Goal: Task Accomplishment & Management: Complete application form

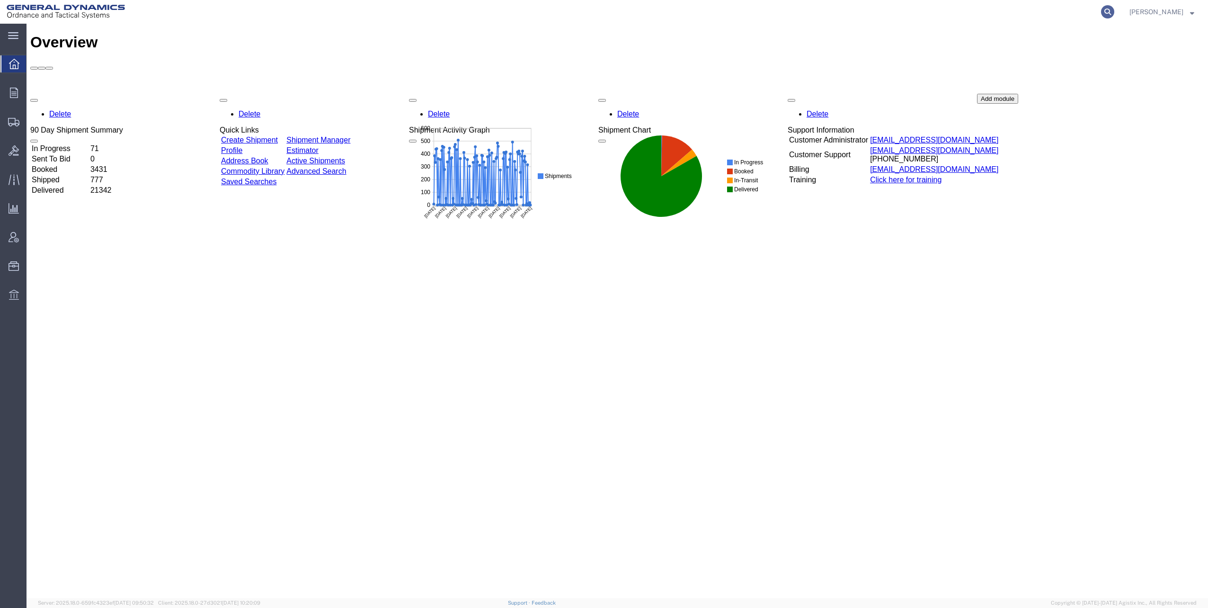
click at [1111, 9] on icon at bounding box center [1107, 11] width 13 height 13
paste input "56729481"
type input "56729481"
click at [1111, 10] on icon at bounding box center [1107, 11] width 13 height 13
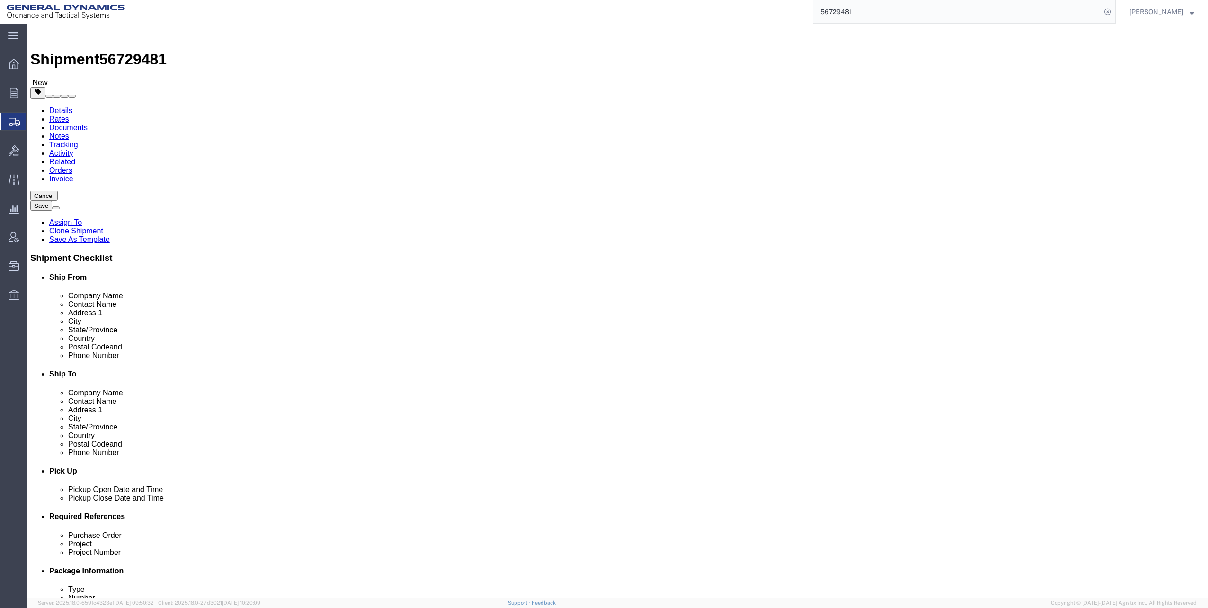
select select
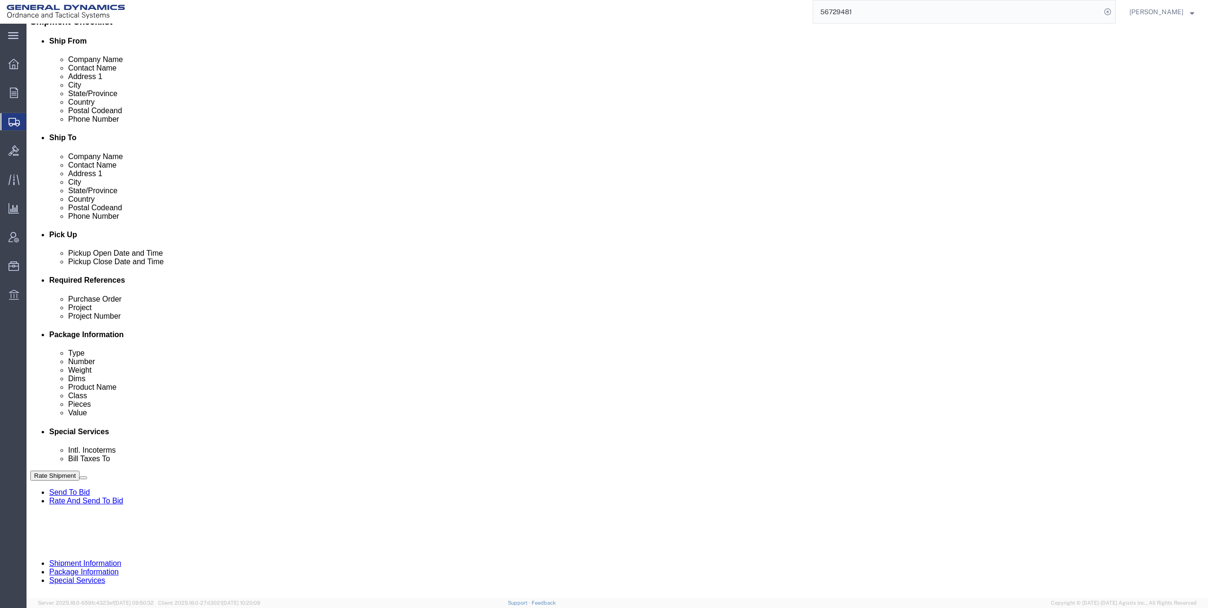
scroll to position [240, 0]
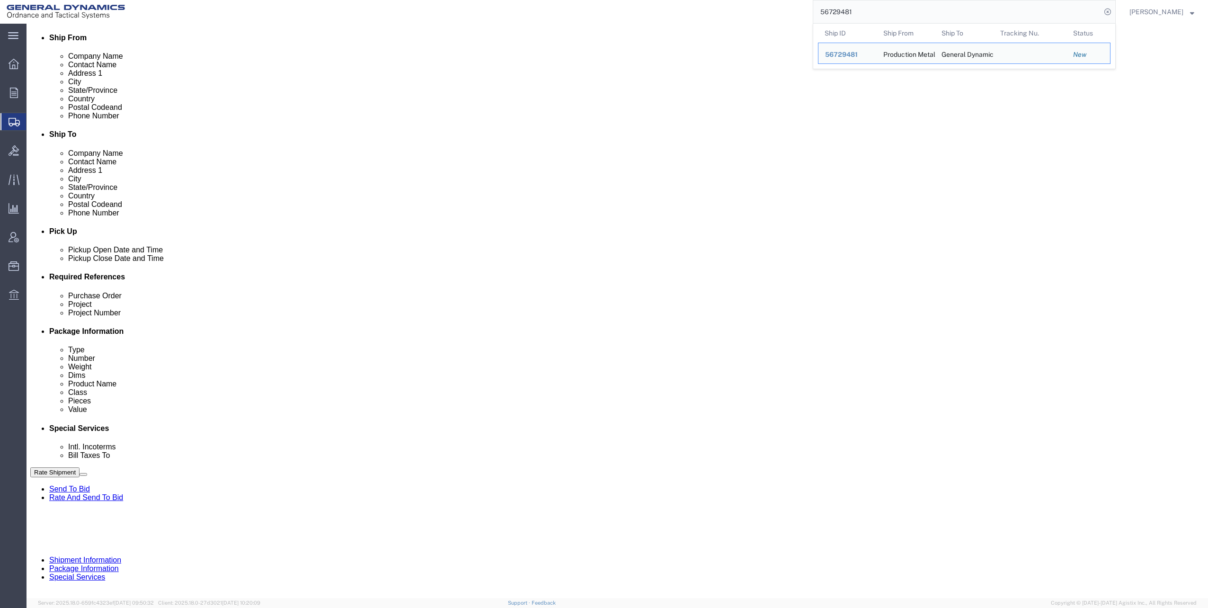
click input "text"
type input "30100321"
click input "text"
type input "LC7FY24 M1002/M865A1"
click button "Continue"
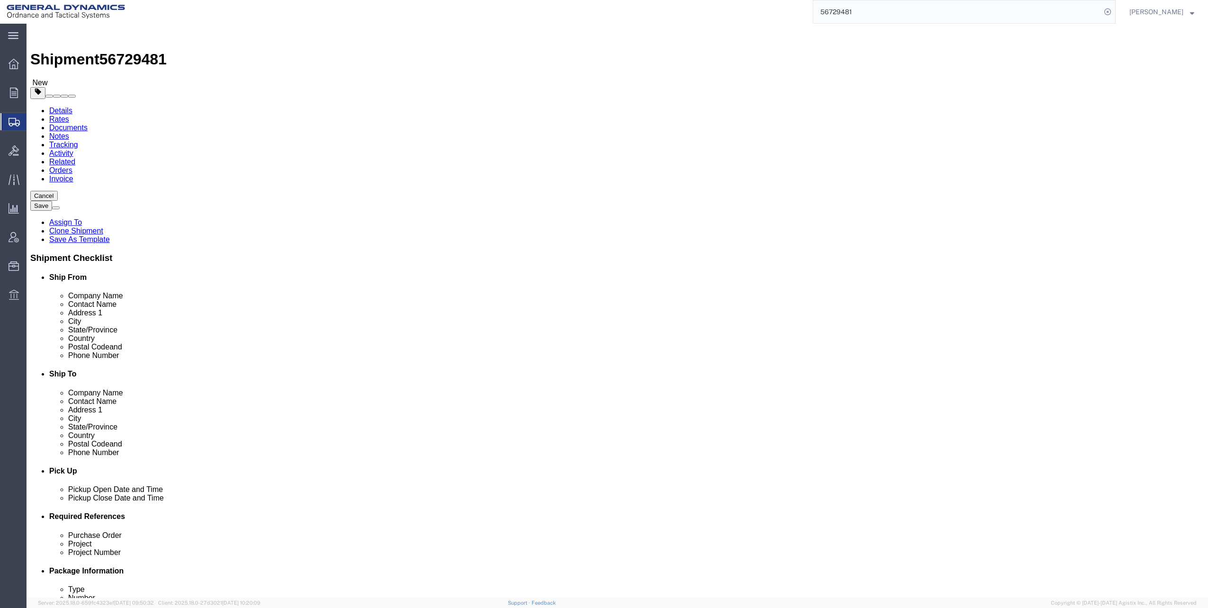
click dd "1636.00 Each"
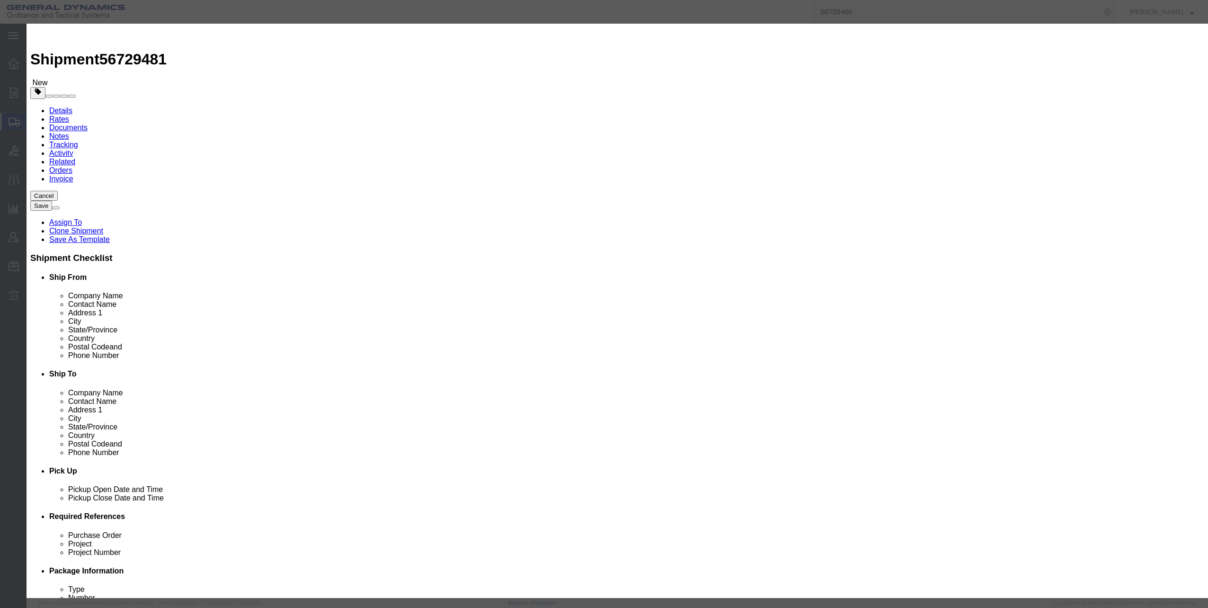
click select "Select 50 55 60 65 70 85 92.5 100 125 175 250 300 400"
select select "70"
click select "Select 50 55 60 65 70 85 92.5 100 125 175 250 300 400"
click button "Save & Close"
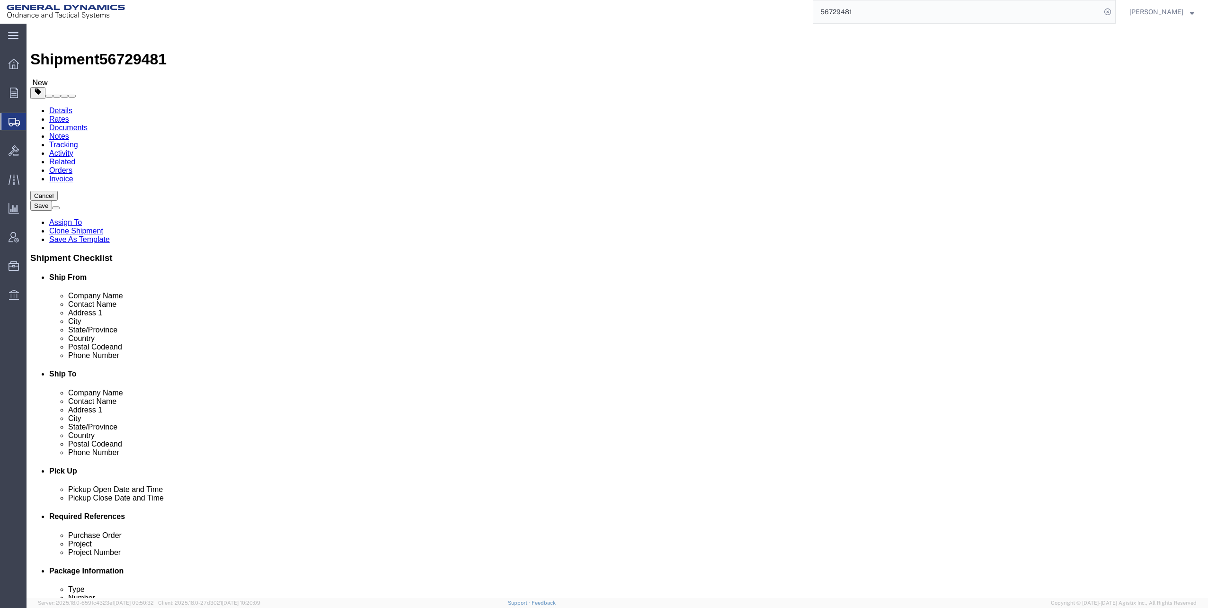
click dd "50000.00 USD"
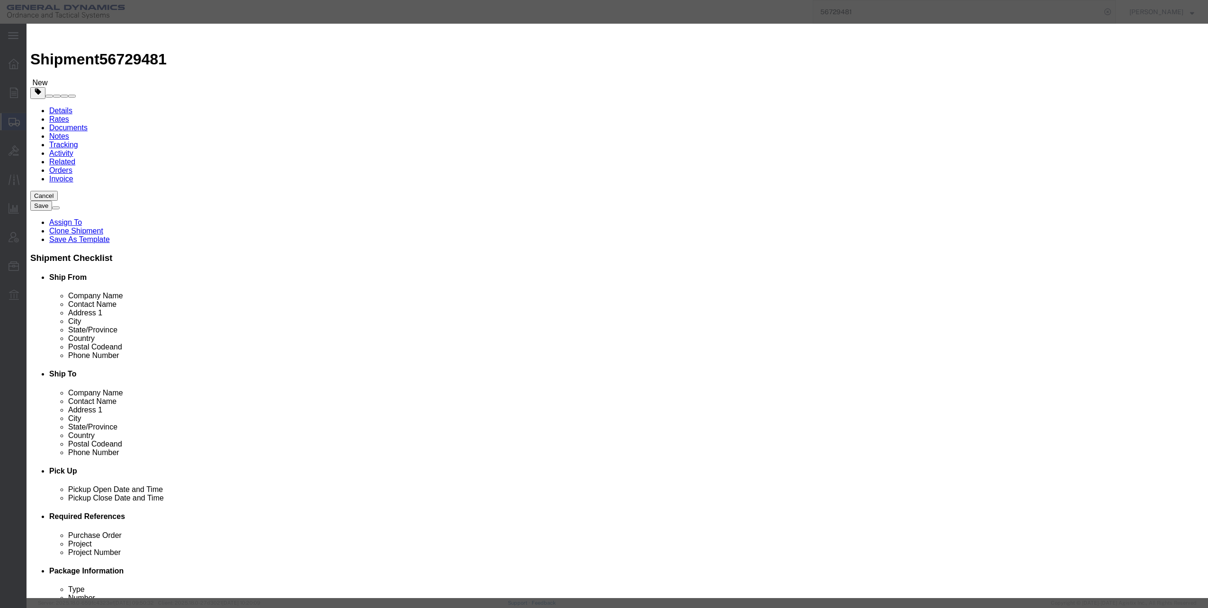
click select "Select 50 55 60 65 70 85 92.5 100 125 175 250 300 400"
select select "70"
click select "Select 50 55 60 65 70 85 92.5 100 125 175 250 300 400"
click button "Save & Close"
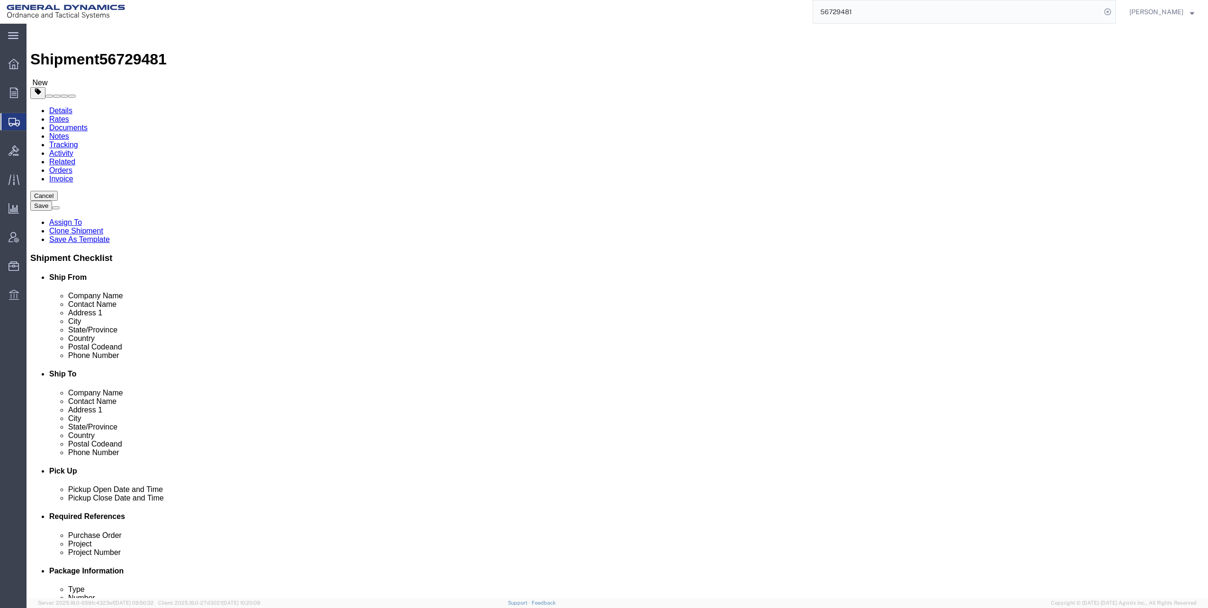
click button "Continue"
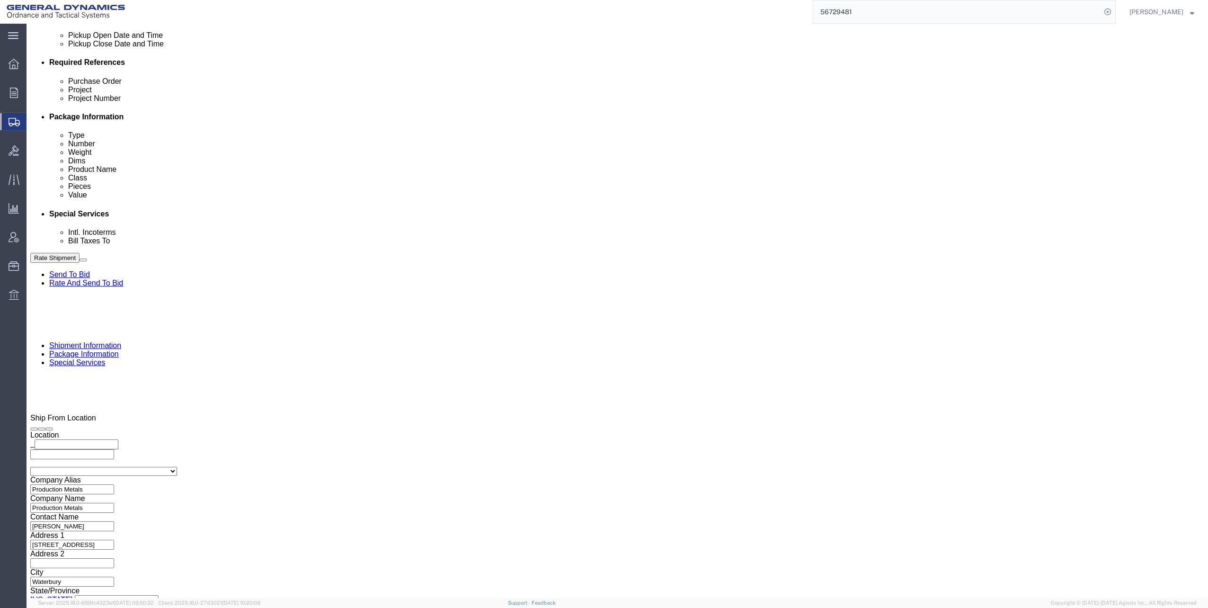
scroll to position [379, 0]
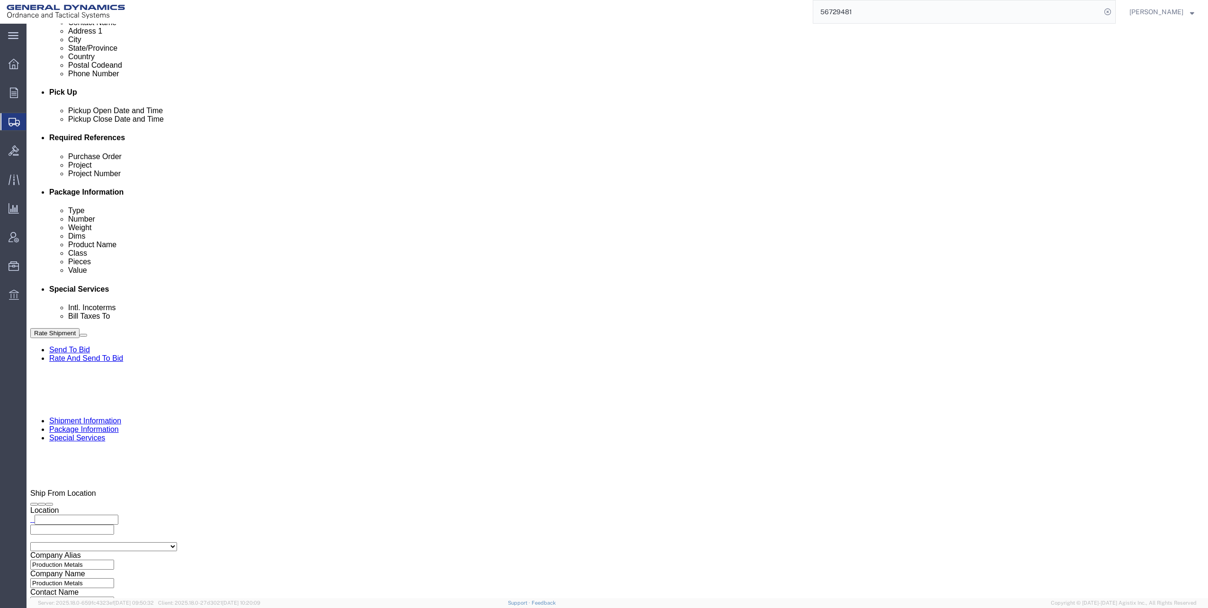
click select "Select Recipient Account Sender/Shipper Third Party Account"
select select "THRD"
click select "Select Recipient Account Sender/Shipper Third Party Account"
click input "General Dynamics - OTS"
type input "GEDOT"
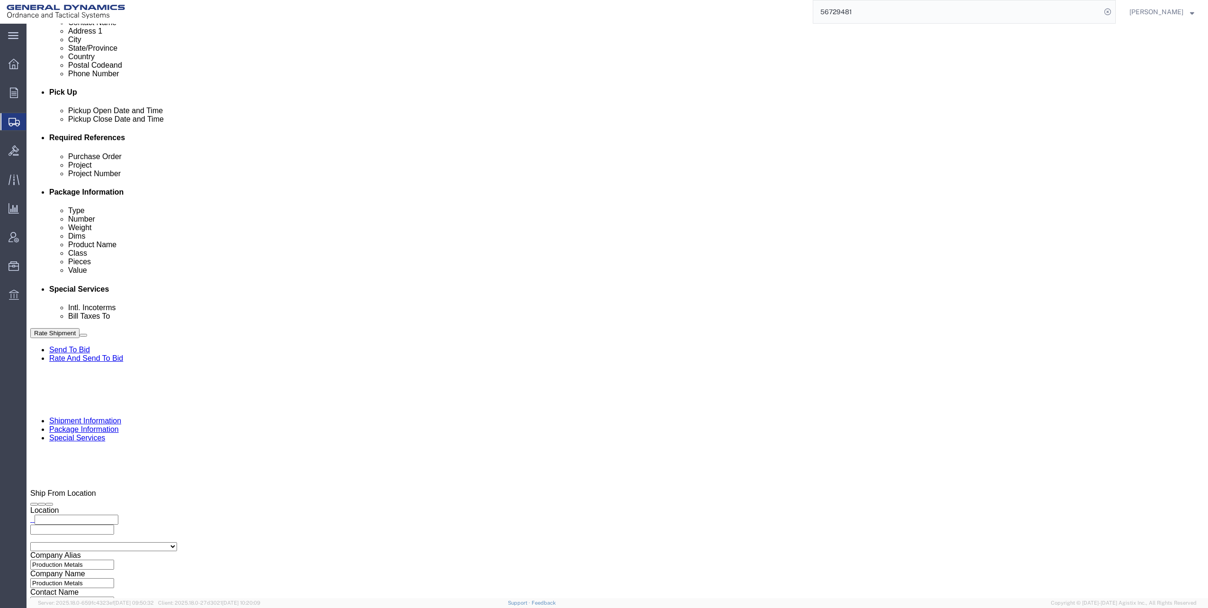
click p "- GEDOTS %DATA 2 LOGISTICS - (GEDOTS %DATA 2 LOGISTICS) [GEOGRAPHIC_DATA][PERSO…"
select select "FL"
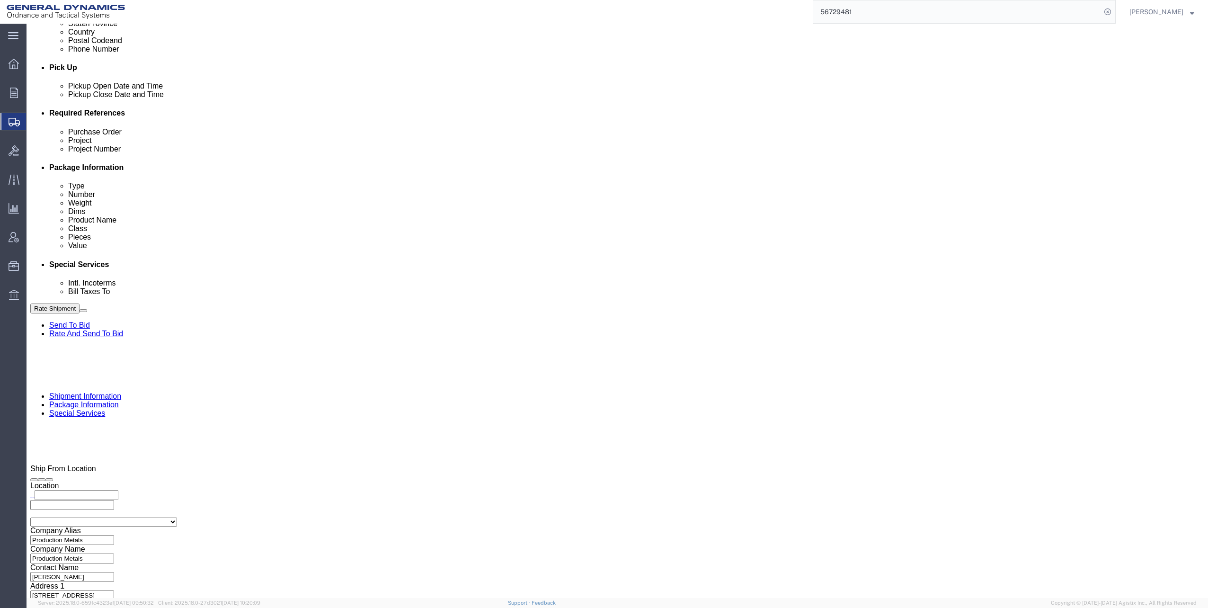
scroll to position [521, 0]
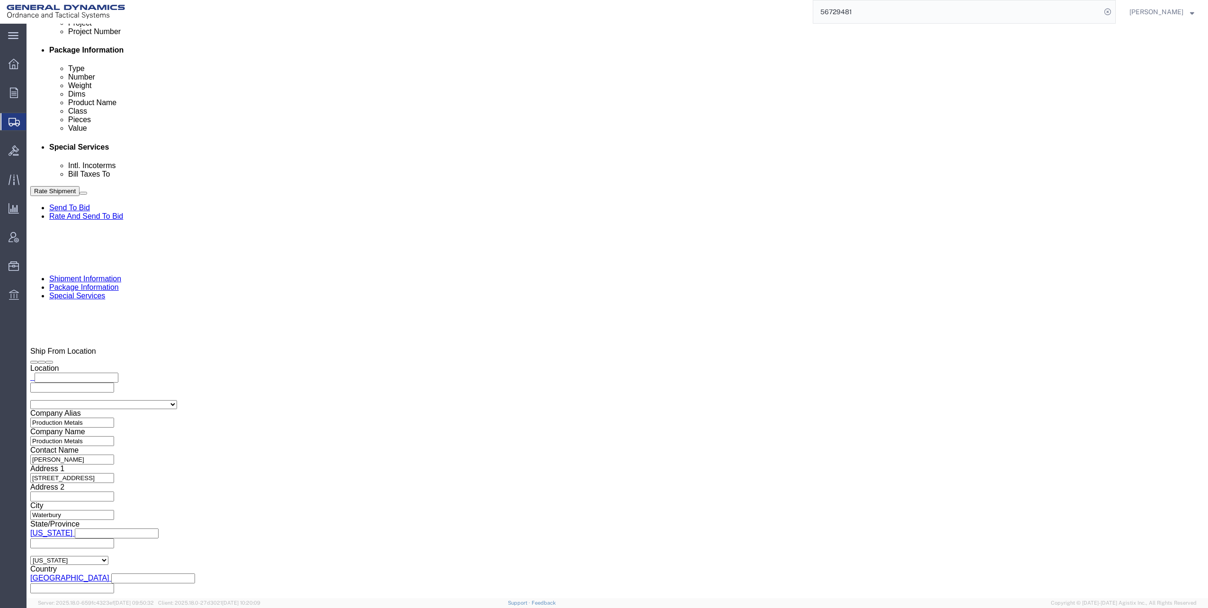
type input "GEDOTS %DATA 2 LOGISTICS"
click input "Include shipping documents"
checkbox input "true"
click input "BOL"
checkbox input "true"
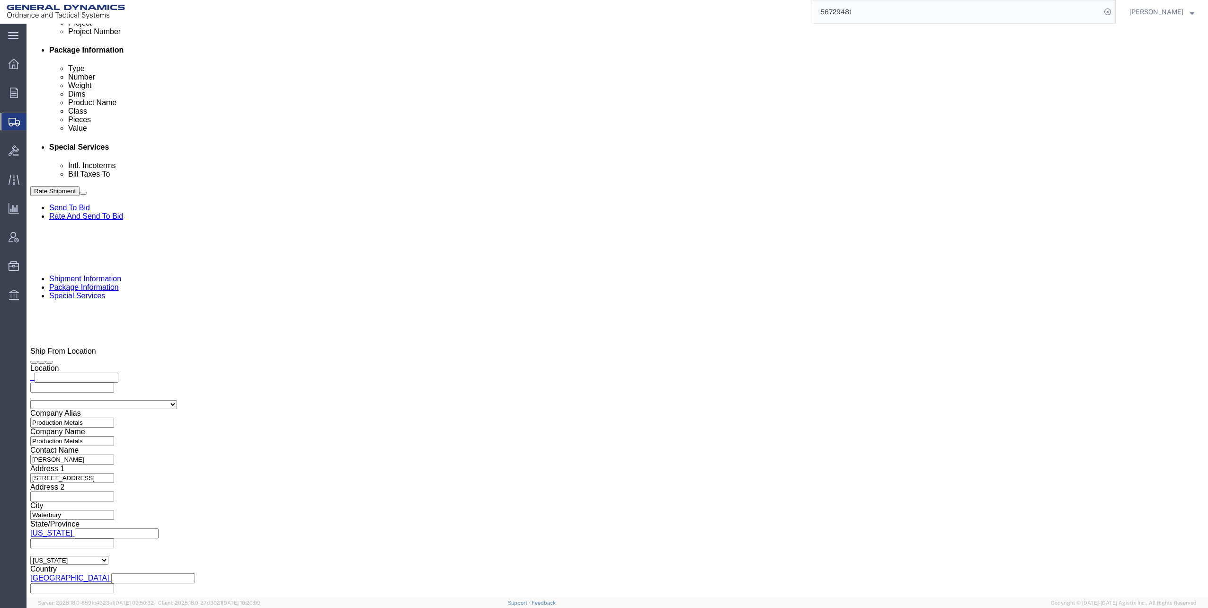
click input "Packing List"
checkbox input "true"
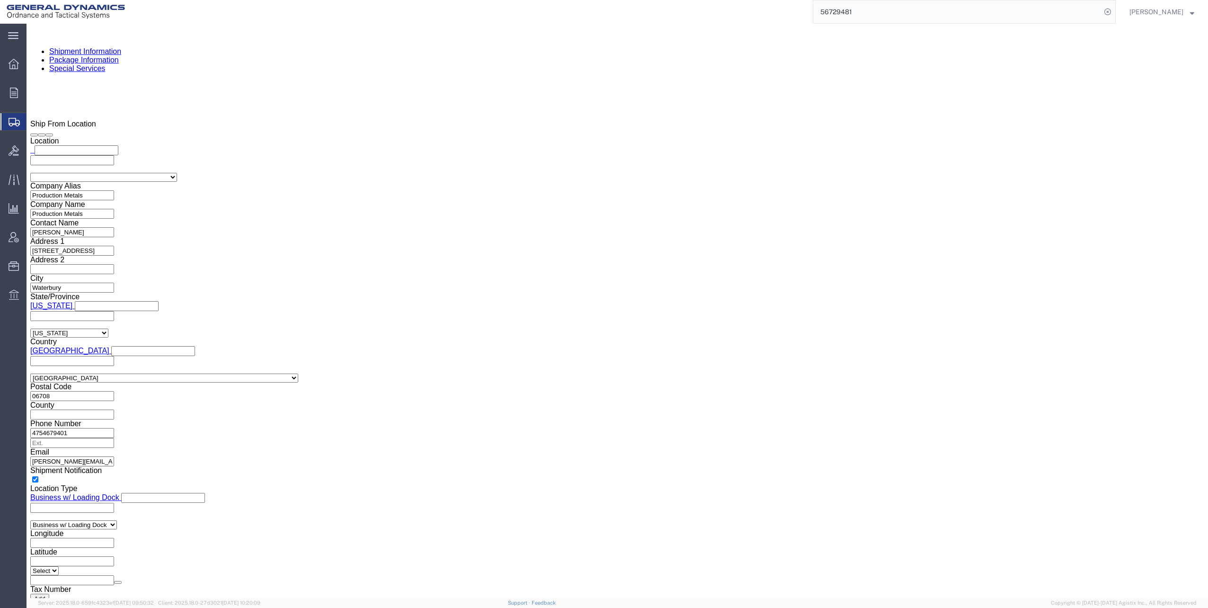
scroll to position [900, 0]
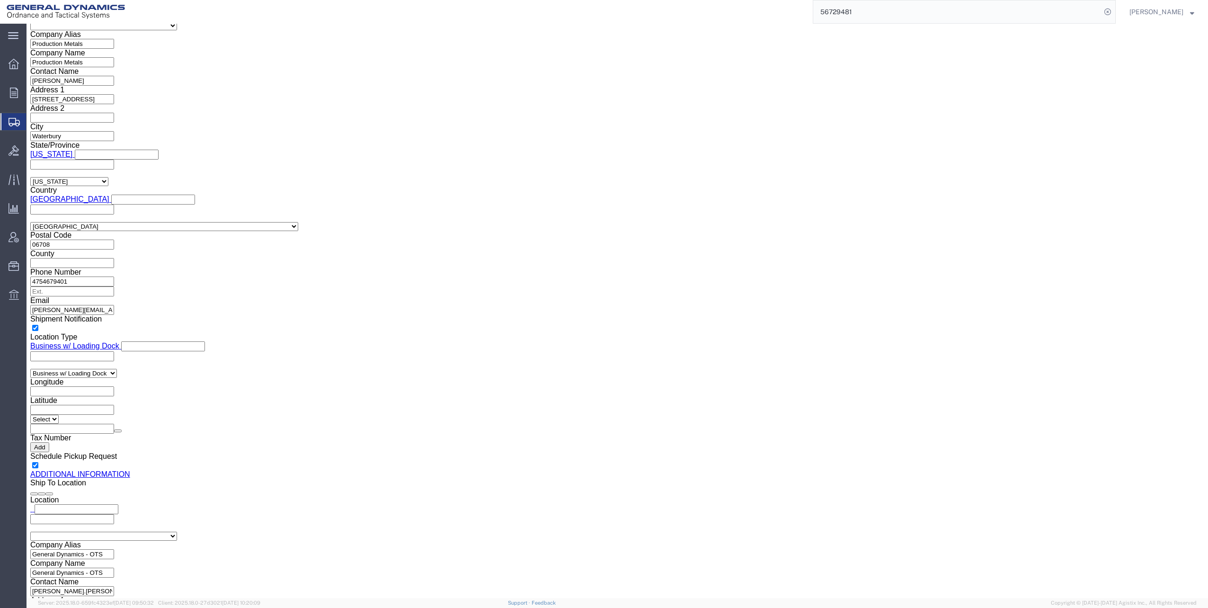
click input "[PERSON_NAME][EMAIL_ADDRESS][DOMAIN_NAME], [DOMAIN_NAME][EMAIL_ADDRESS][DOMAIN_…"
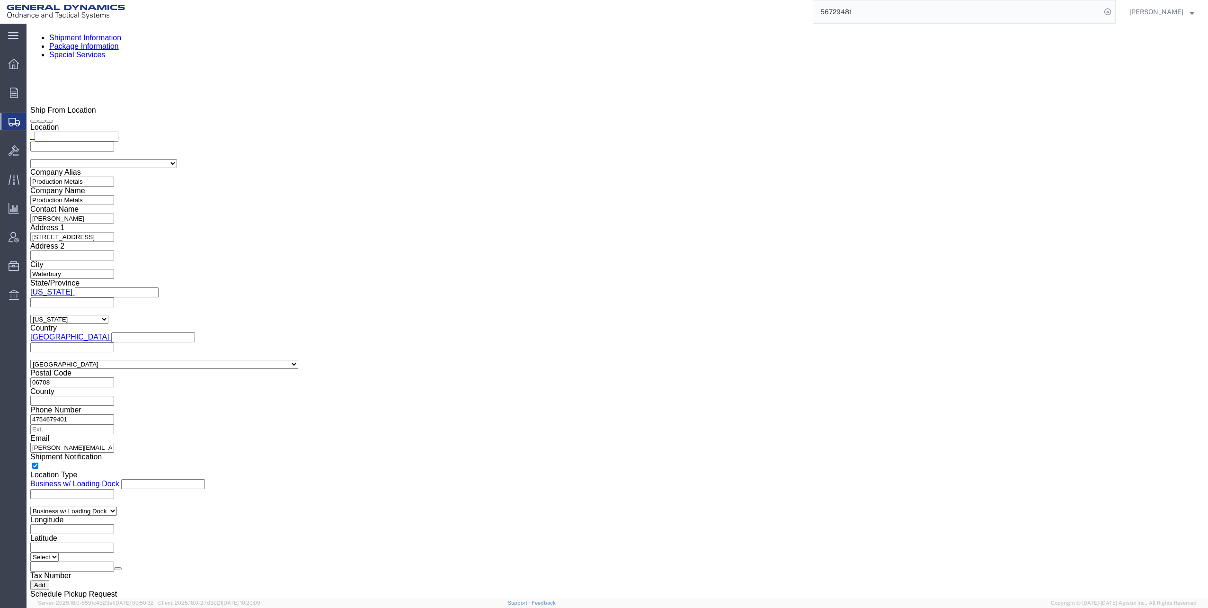
scroll to position [758, 0]
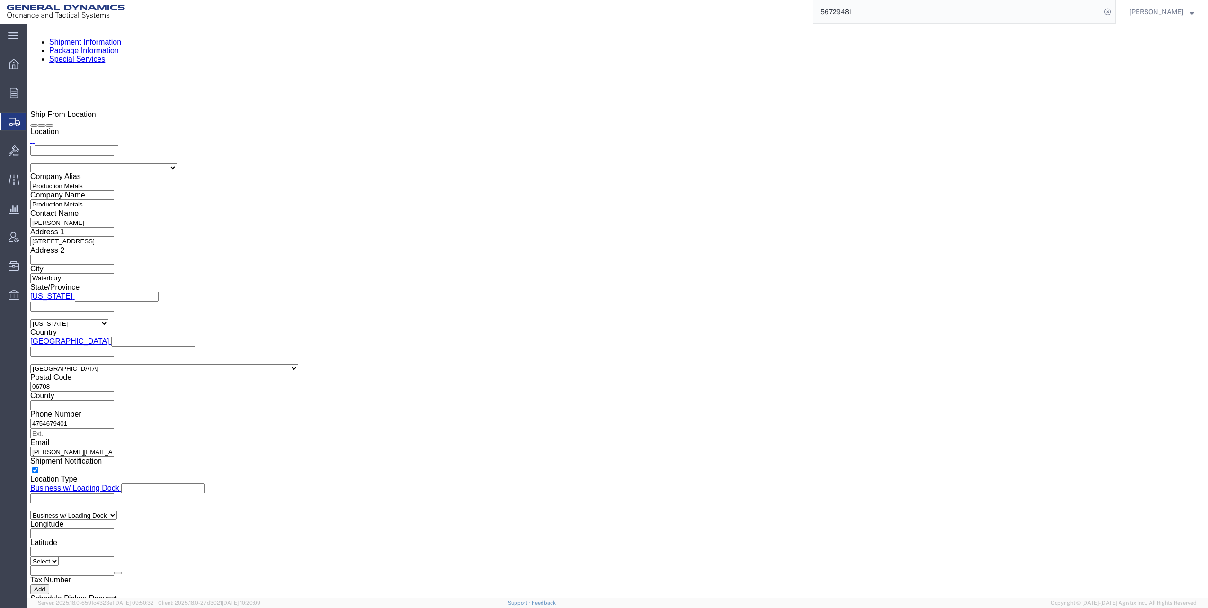
type input "[PERSON_NAME][EMAIL_ADDRESS][DOMAIN_NAME]"
click button "Rate Shipment"
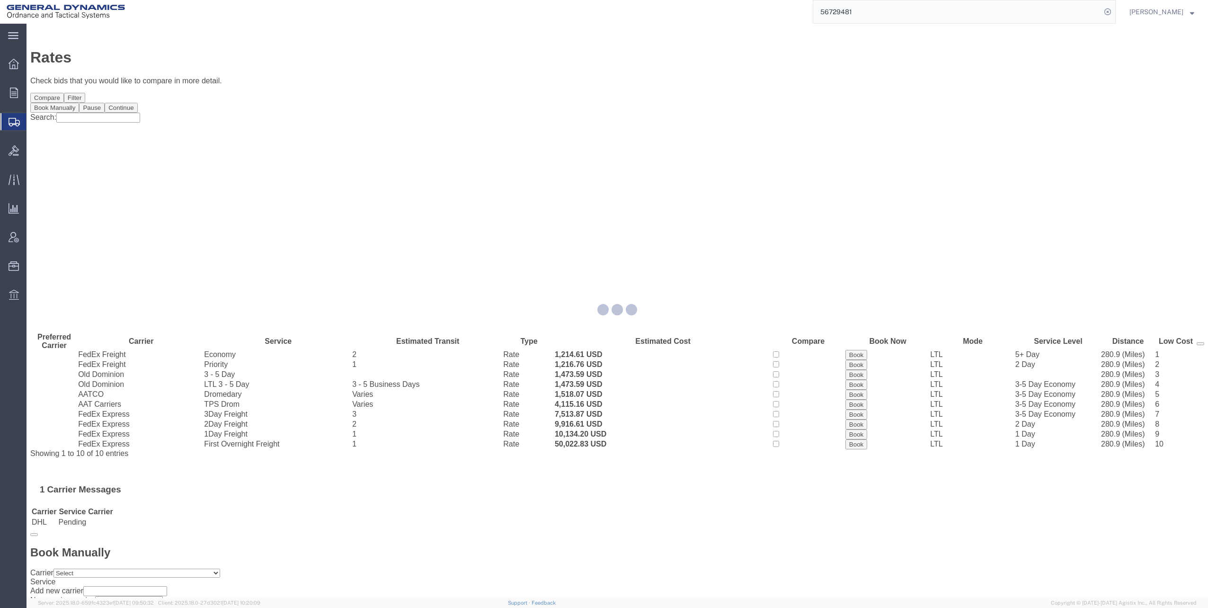
scroll to position [0, 0]
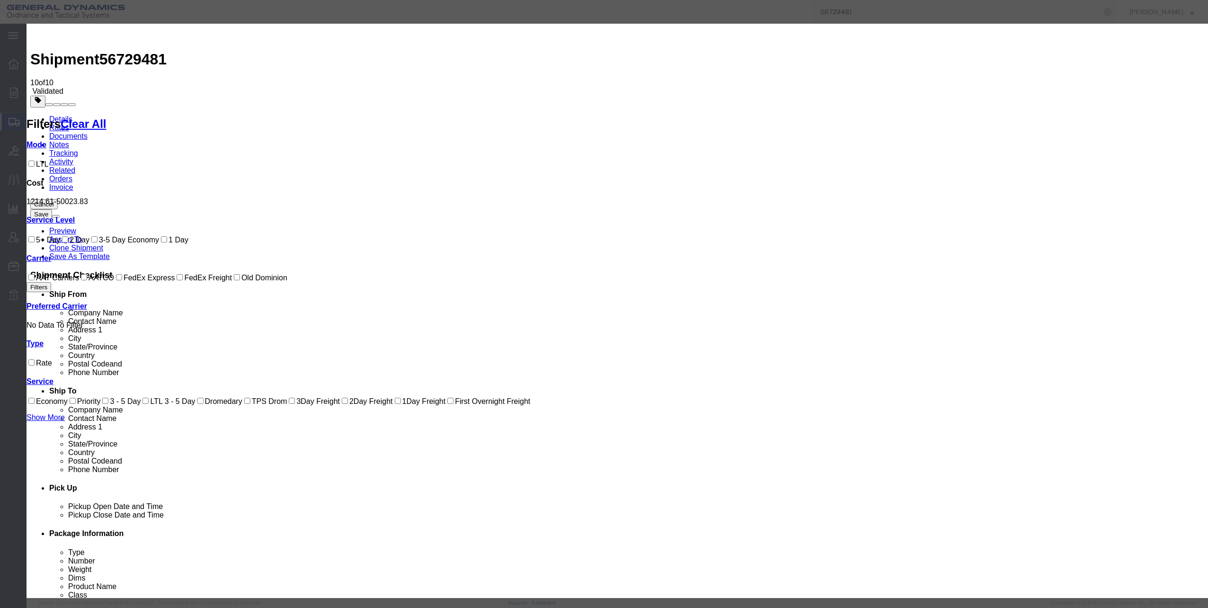
select select "12733"
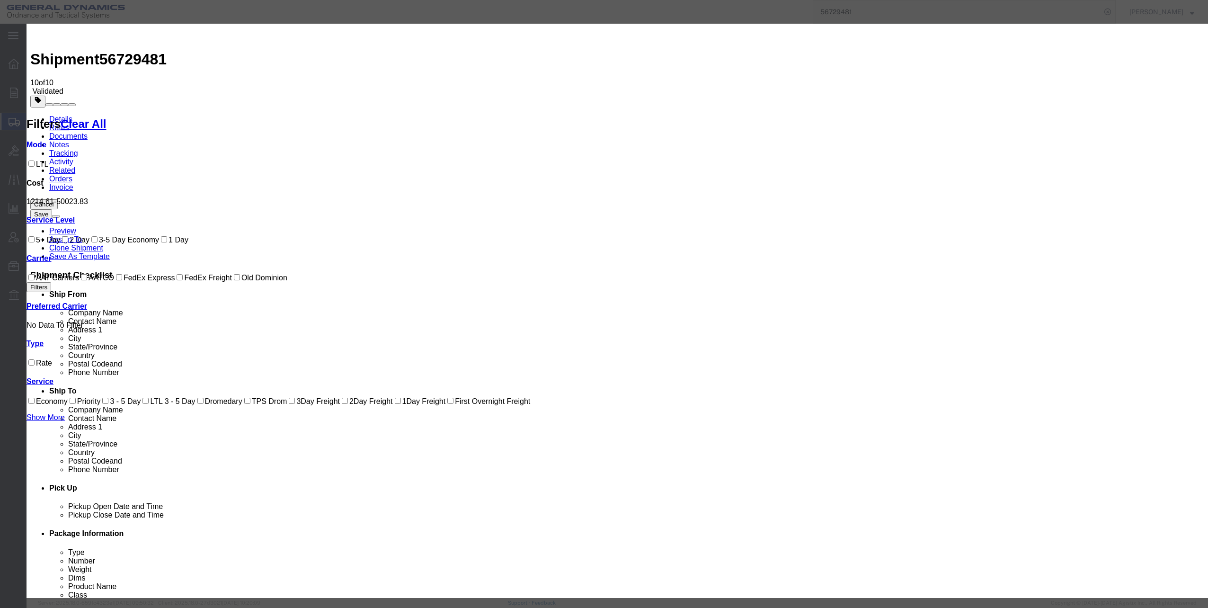
select select "26502"
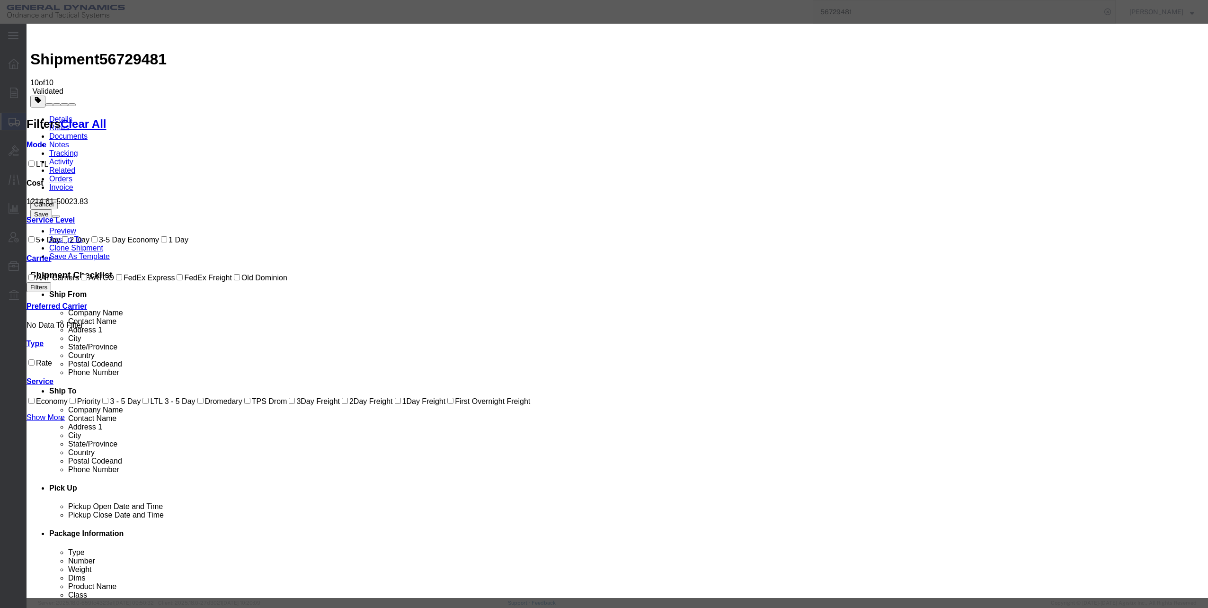
type input "56729481"
checkbox input "true"
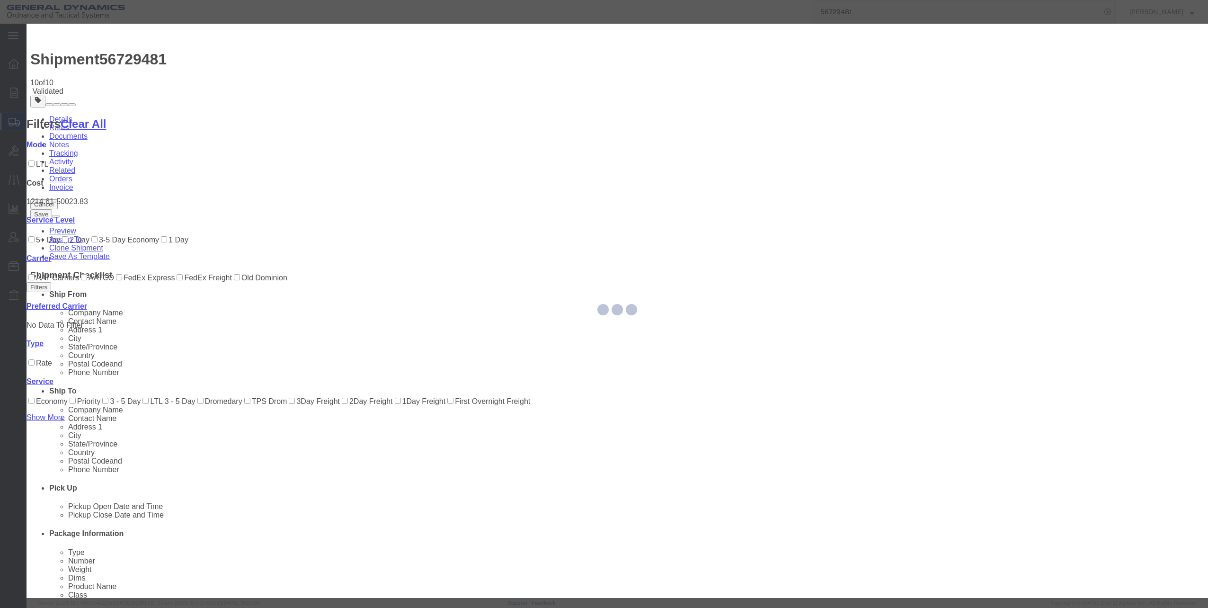
type input "[PERSON_NAME]"
type input "[PHONE_NUMBER]"
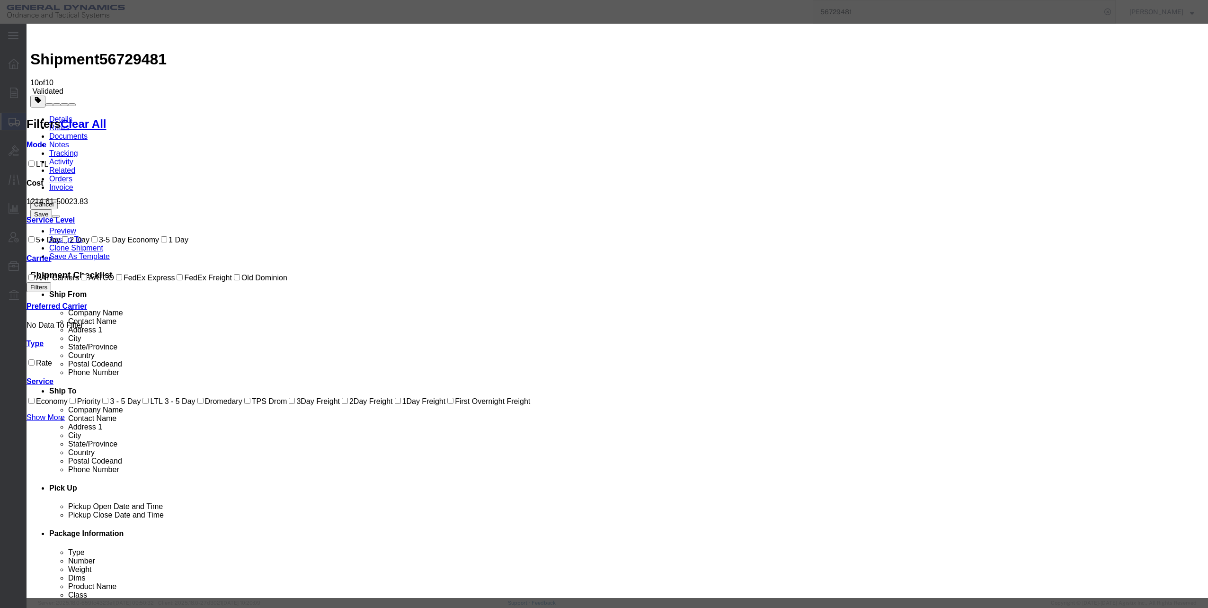
select select "1400"
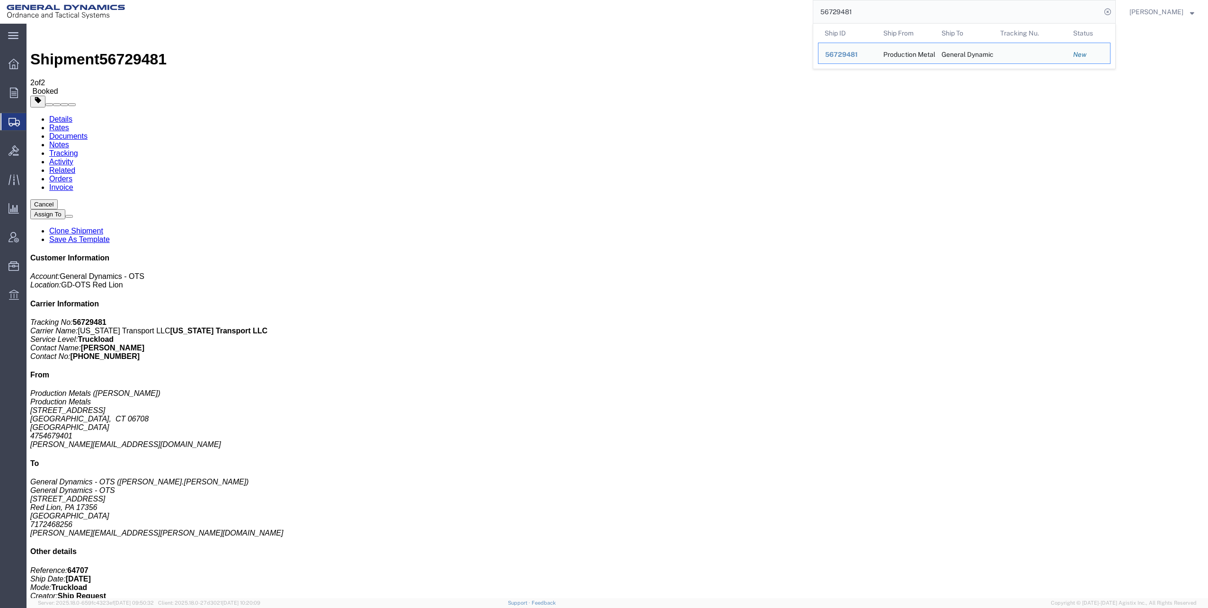
drag, startPoint x: 823, startPoint y: 10, endPoint x: 905, endPoint y: 2, distance: 82.8
click at [905, 2] on input "56729481" at bounding box center [957, 11] width 288 height 23
paste input "31042"
click at [1113, 12] on icon at bounding box center [1107, 11] width 13 height 13
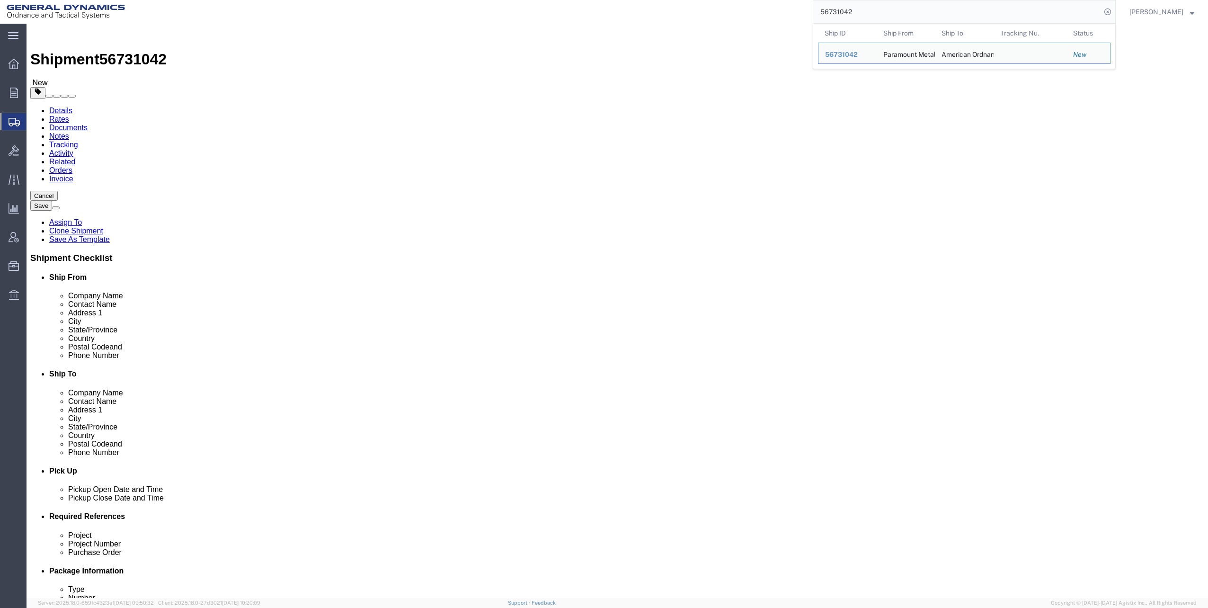
drag, startPoint x: 824, startPoint y: 11, endPoint x: 880, endPoint y: 5, distance: 55.7
click at [880, 5] on input "56731042" at bounding box center [957, 11] width 288 height 23
paste input "43444"
type input "56743444"
click at [1113, 13] on icon at bounding box center [1107, 11] width 13 height 13
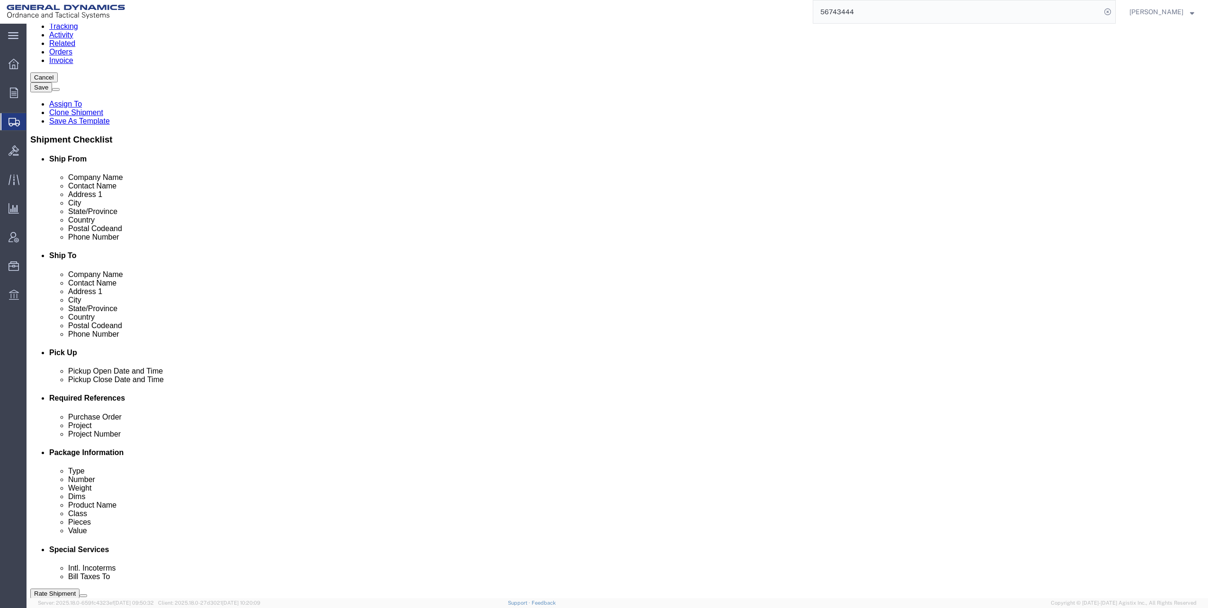
scroll to position [237, 0]
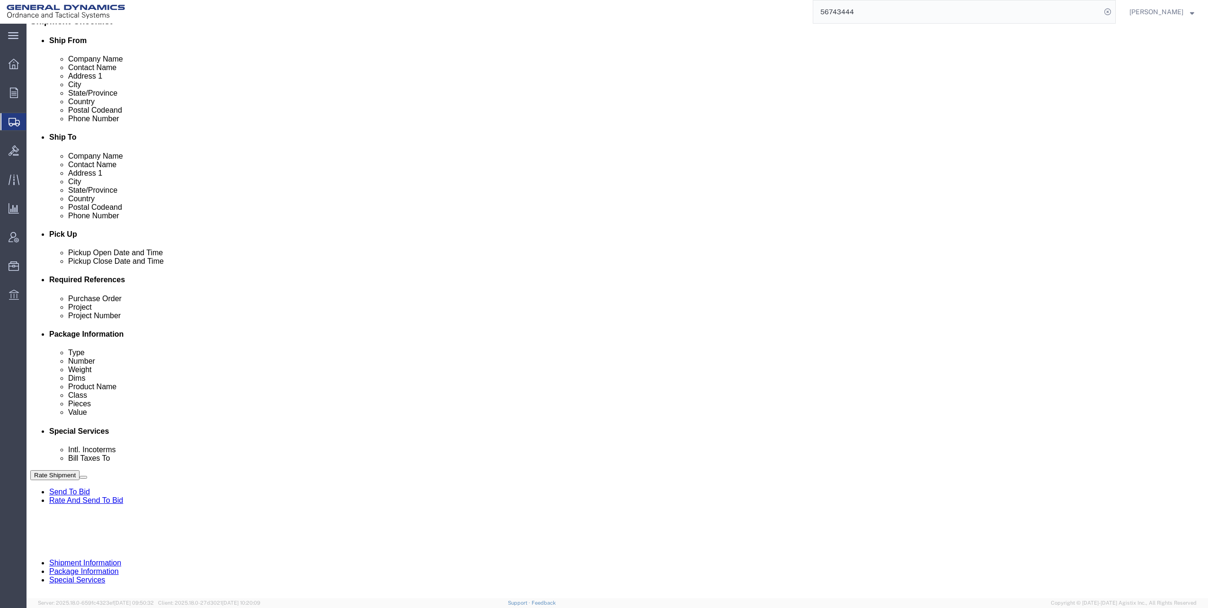
click input "text"
type input "30100339"
click input "text"
click input "M119A2"
type input "M119A2 DO2"
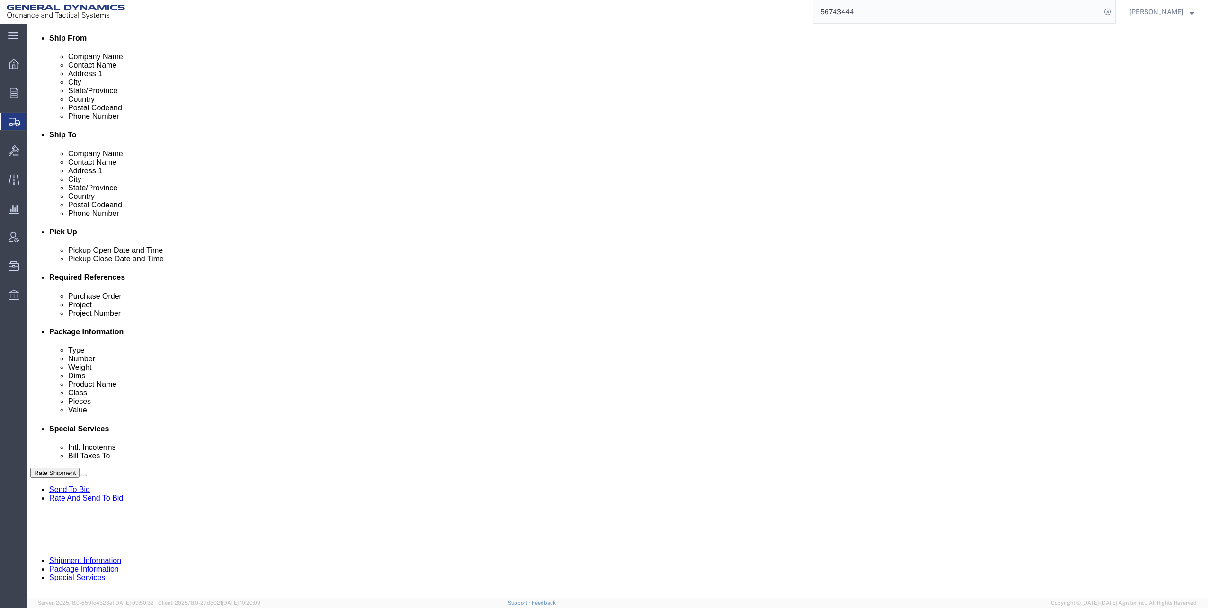
scroll to position [240, 0]
click button "Continue"
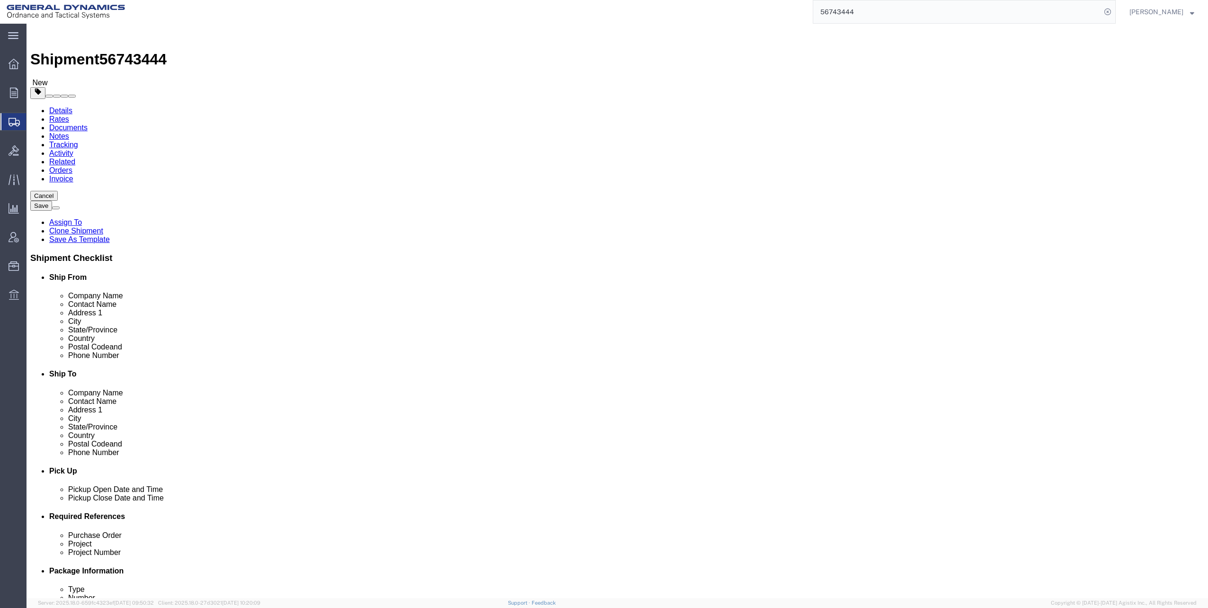
click dd "54.00 Each"
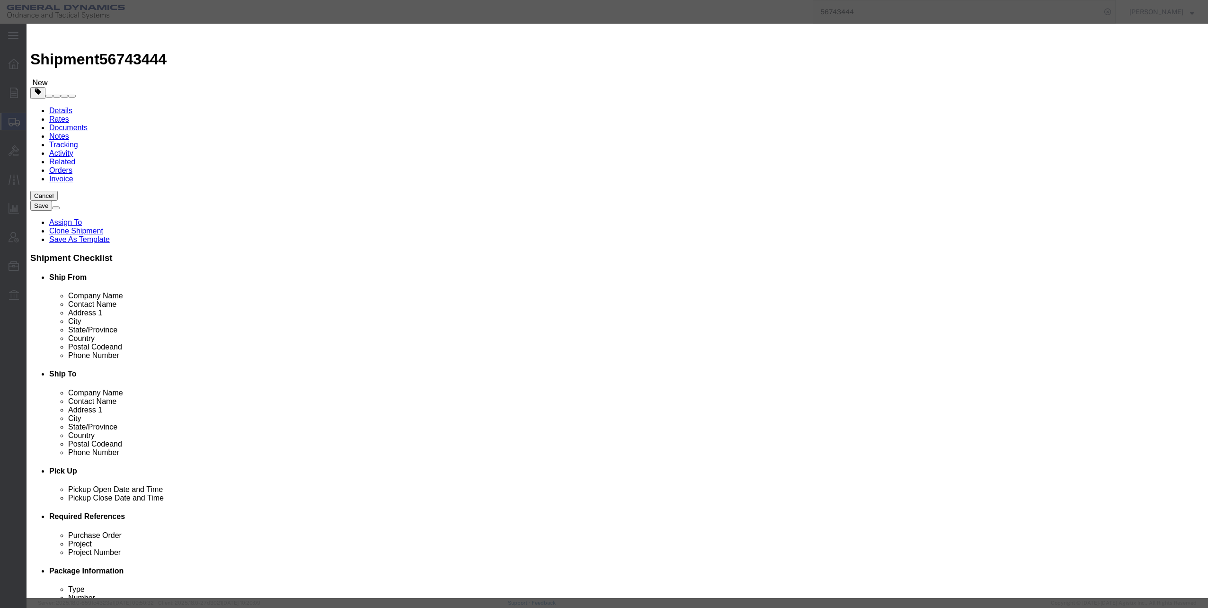
click select "Select 50 55 60 65 70 85 92.5 100 125 175 250 300 400"
select select "70"
click select "Select 50 55 60 65 70 85 92.5 100 125 175 250 300 400"
click button "Save & Close"
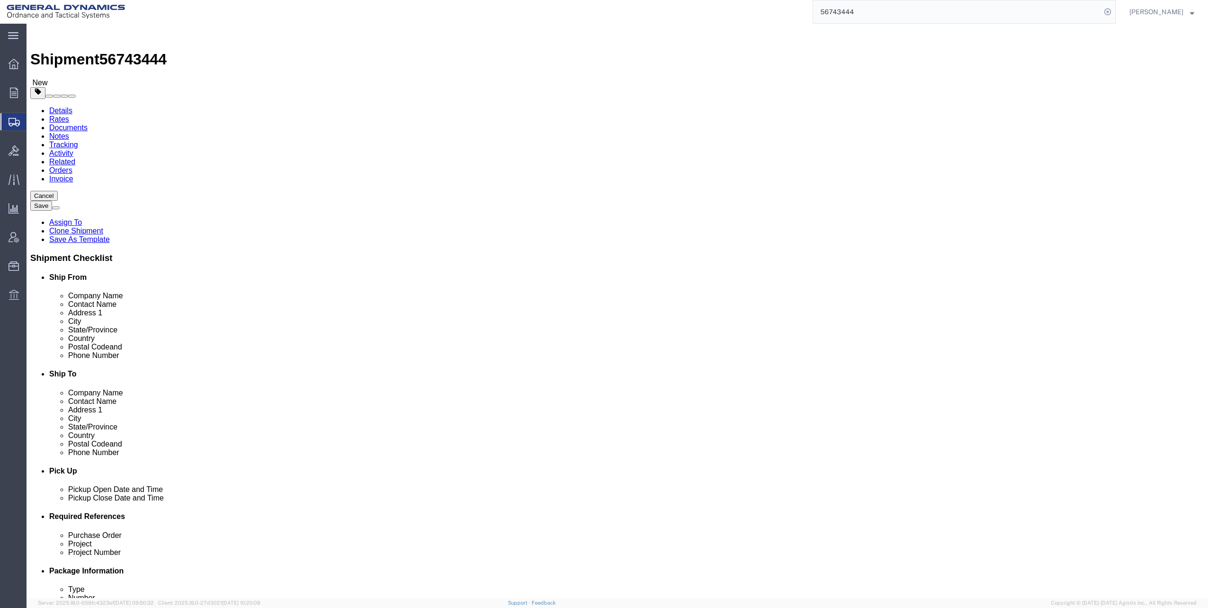
click button "Continue"
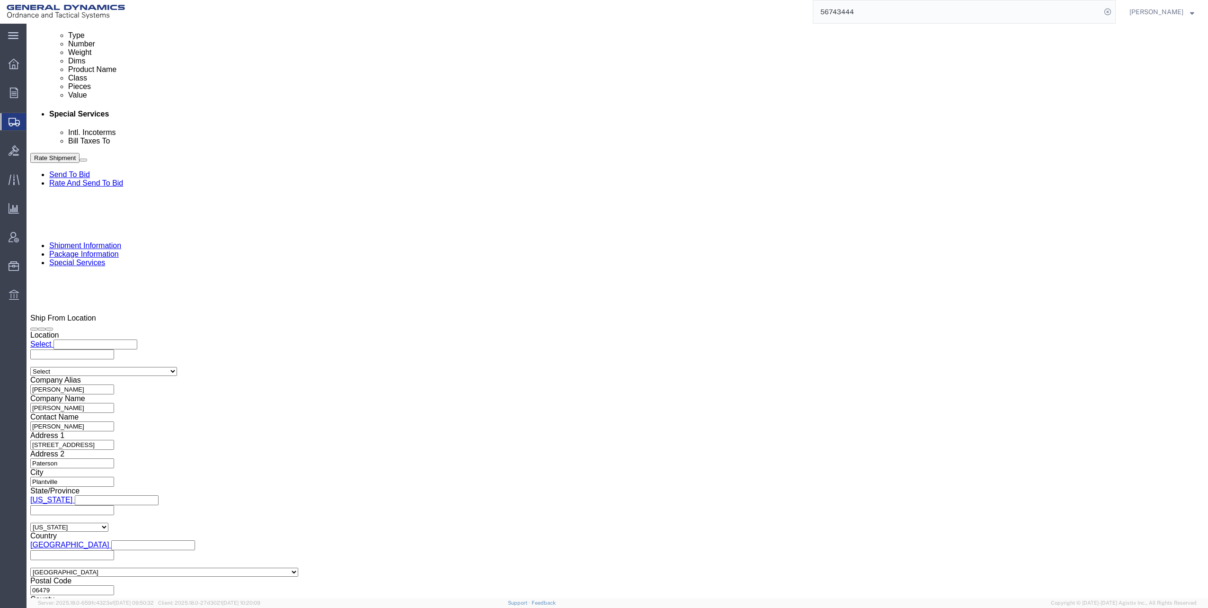
scroll to position [568, 0]
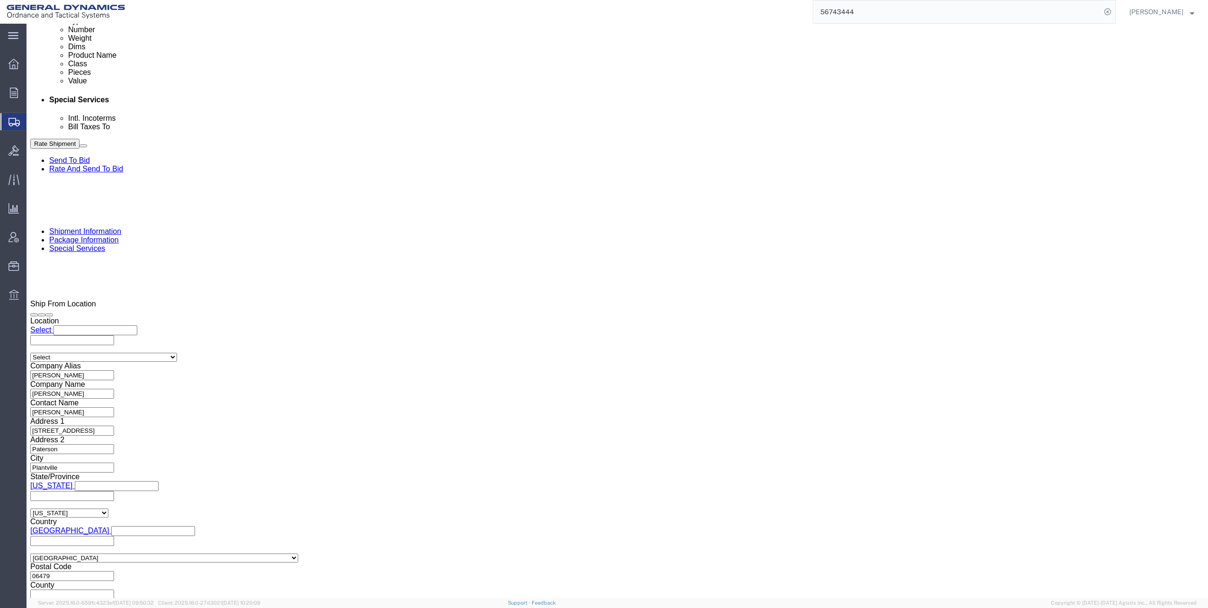
click button "Rate Shipment"
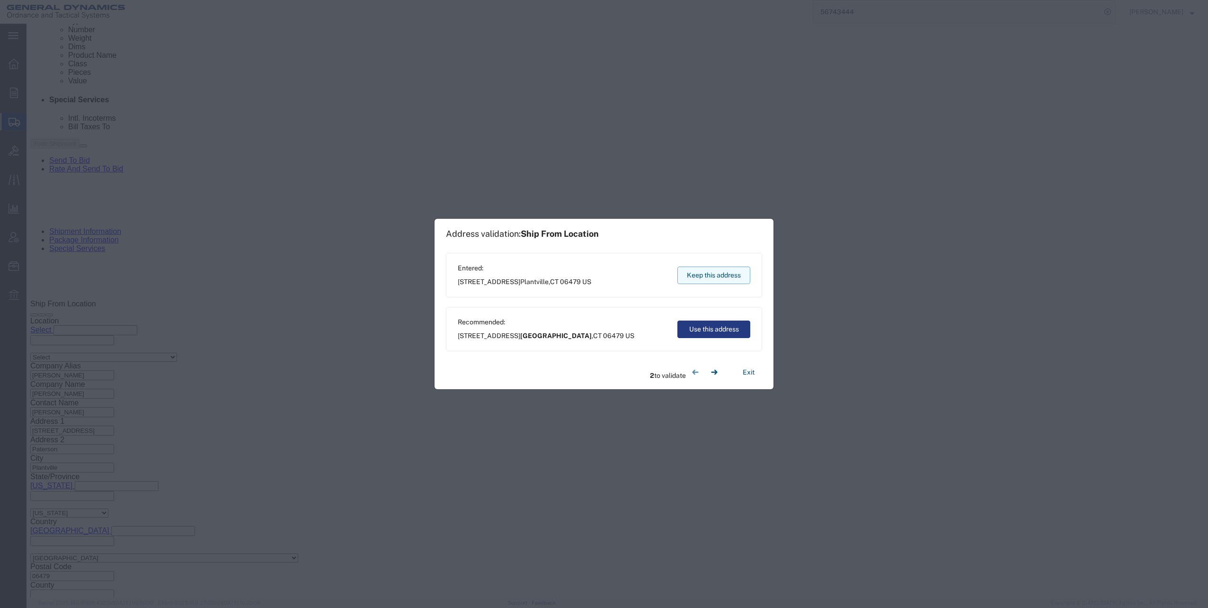
click at [710, 277] on button "Keep this address" at bounding box center [714, 276] width 73 height 18
click at [708, 274] on button "Keep this address" at bounding box center [714, 276] width 73 height 18
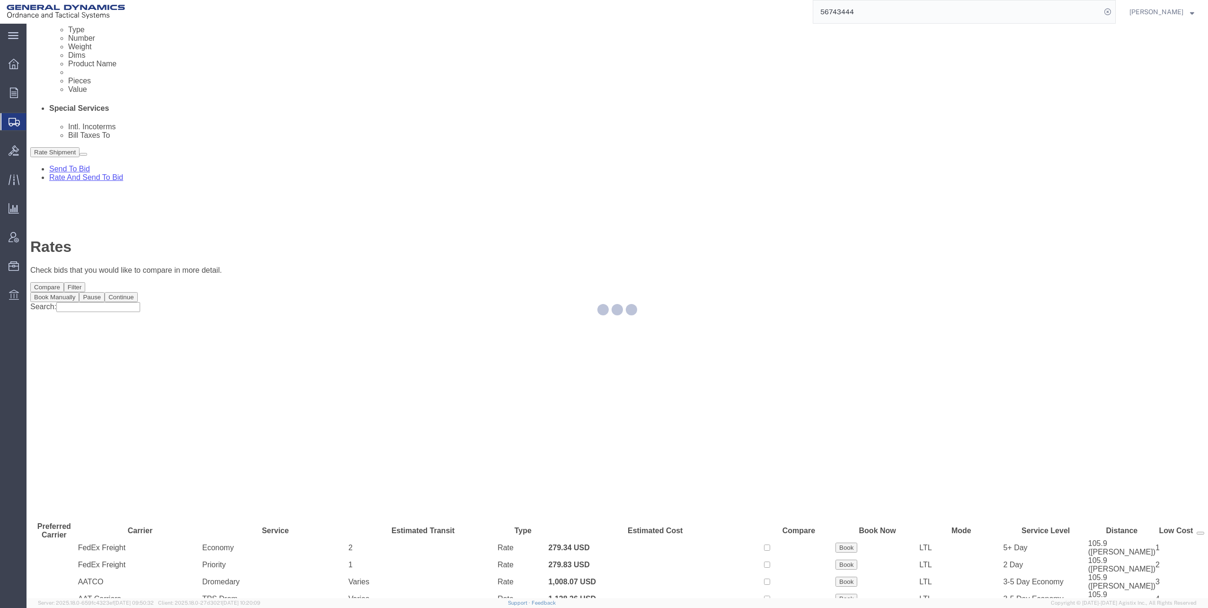
scroll to position [0, 0]
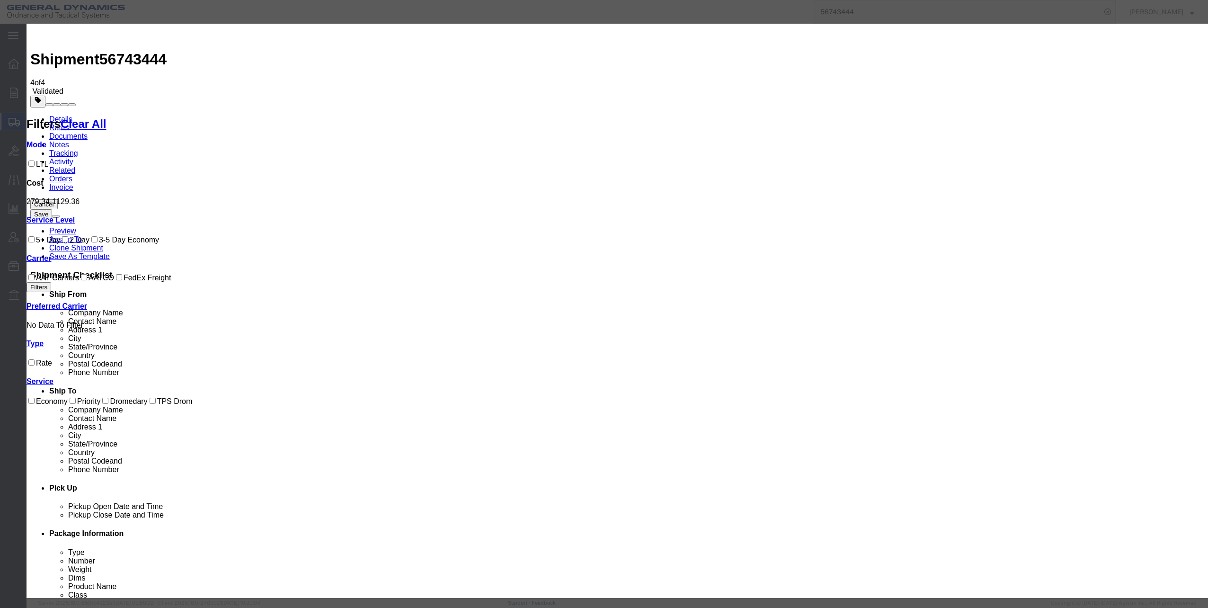
select select "12733"
select select "26502"
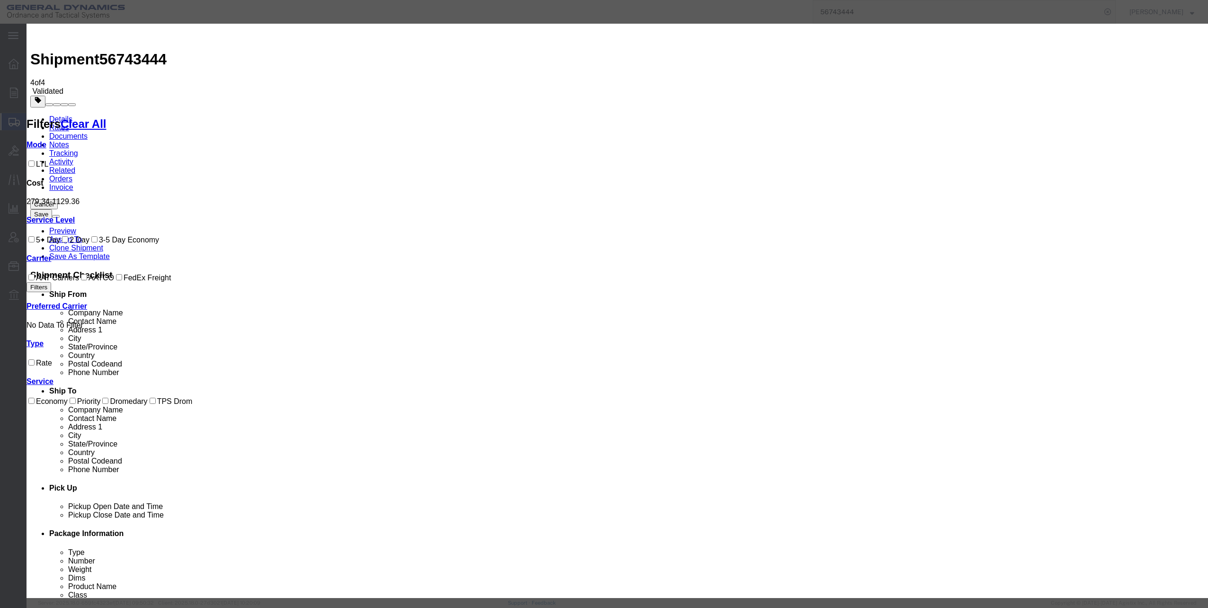
checkbox input "true"
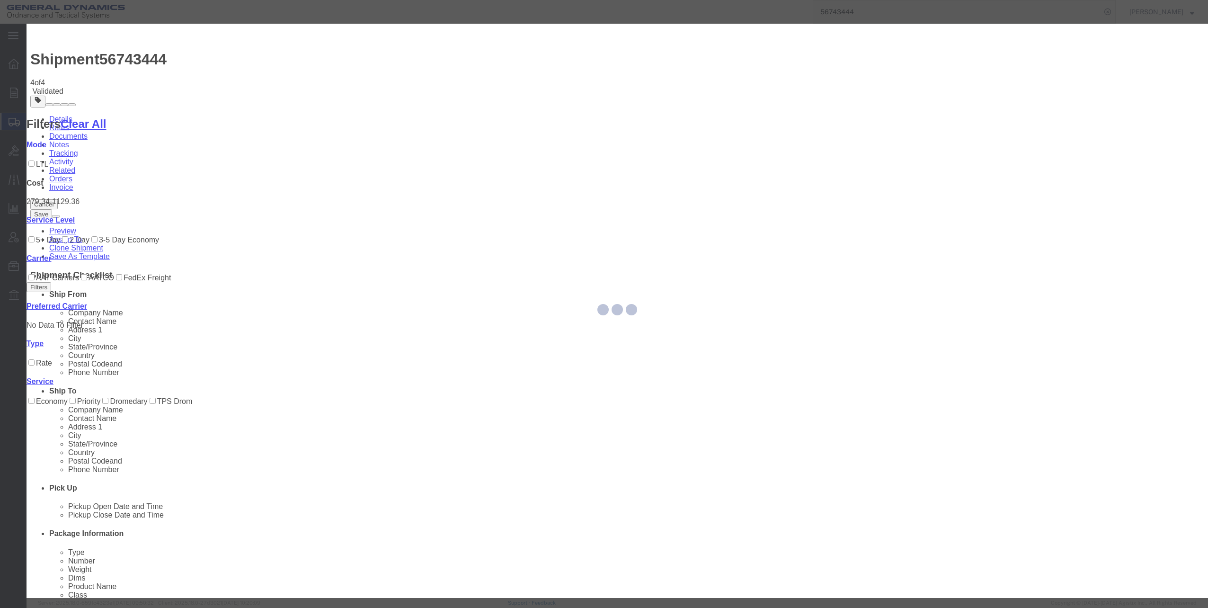
type input "[PERSON_NAME]"
type input "[PHONE_NUMBER]"
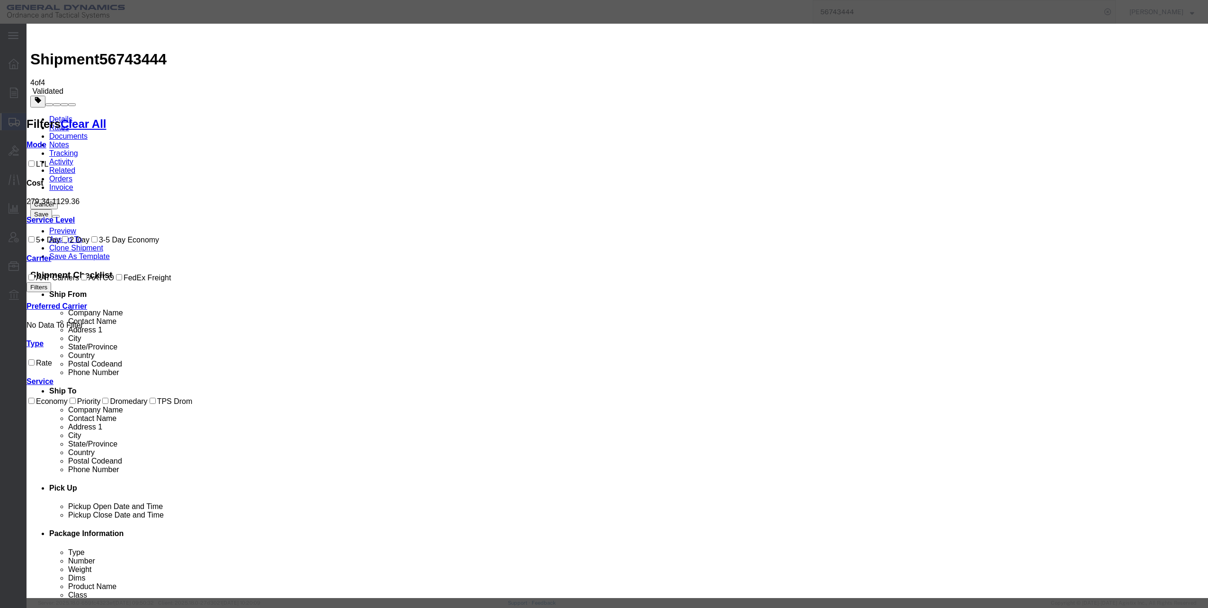
type input "56743444"
select select "1400"
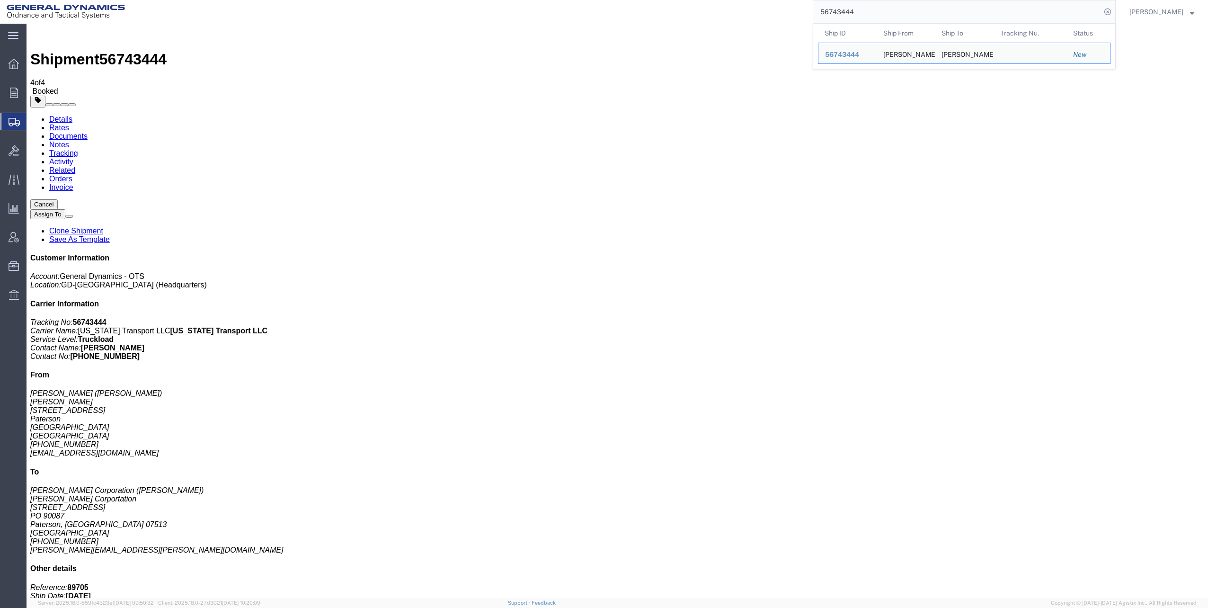
drag, startPoint x: 820, startPoint y: 12, endPoint x: 886, endPoint y: 4, distance: 66.8
click at [886, 4] on input "56743444" at bounding box center [957, 11] width 288 height 23
